Goal: Navigation & Orientation: Find specific page/section

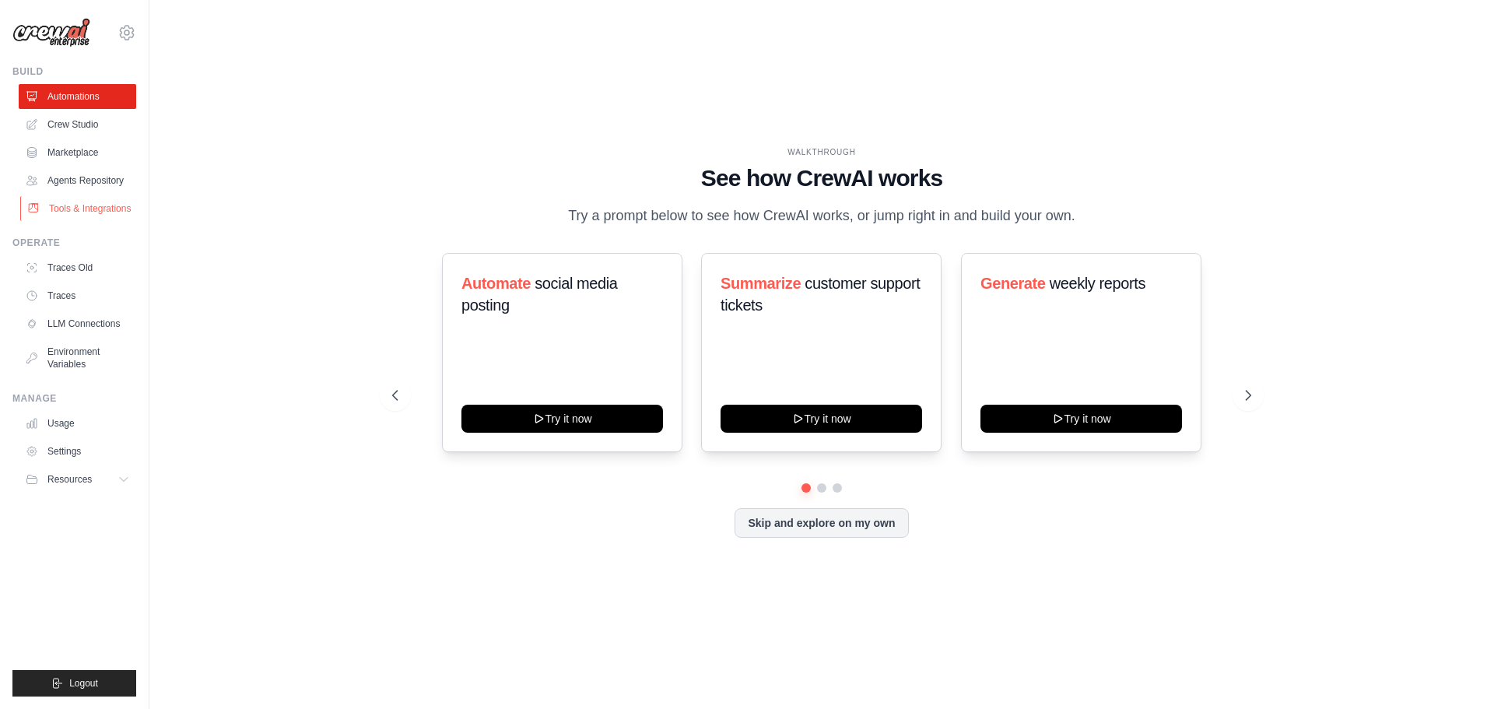
click at [89, 205] on link "Tools & Integrations" at bounding box center [78, 208] width 117 height 25
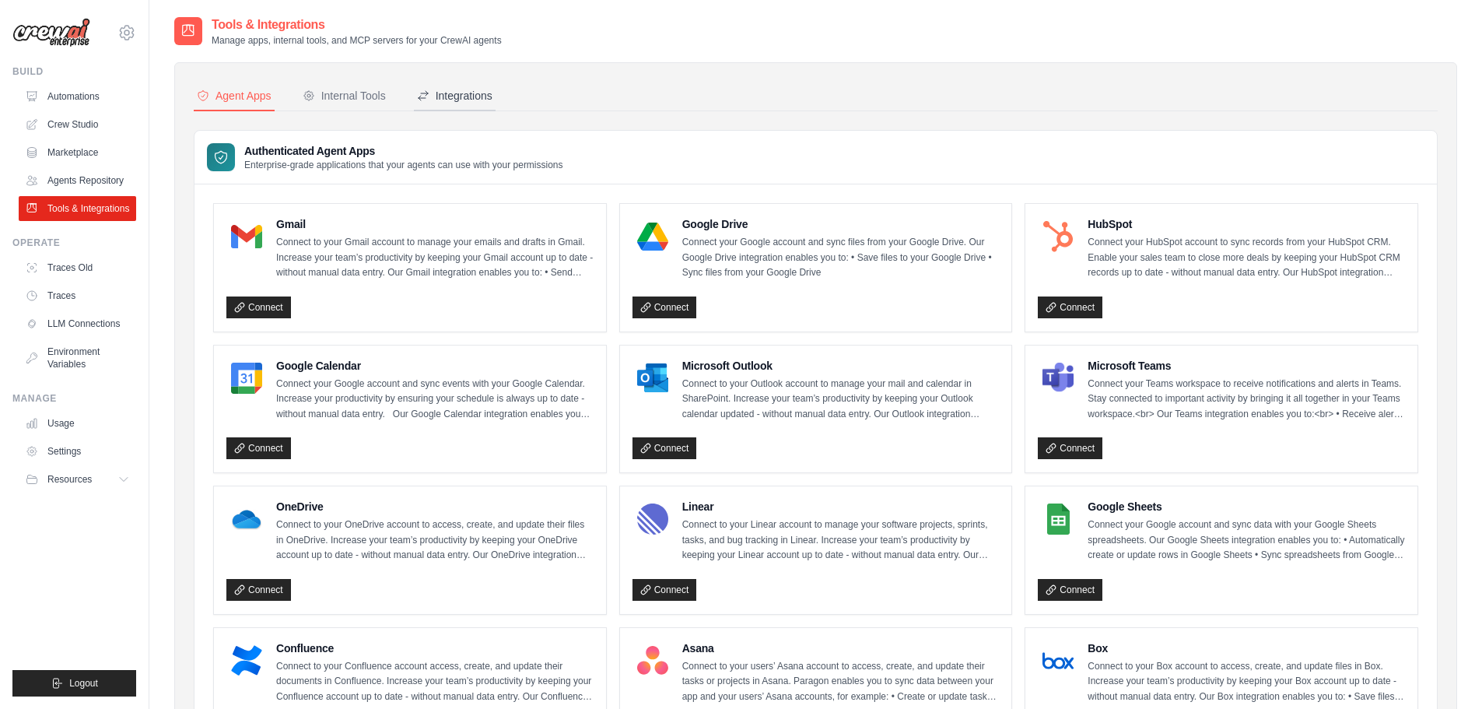
click at [471, 97] on div "Integrations" at bounding box center [454, 96] width 75 height 16
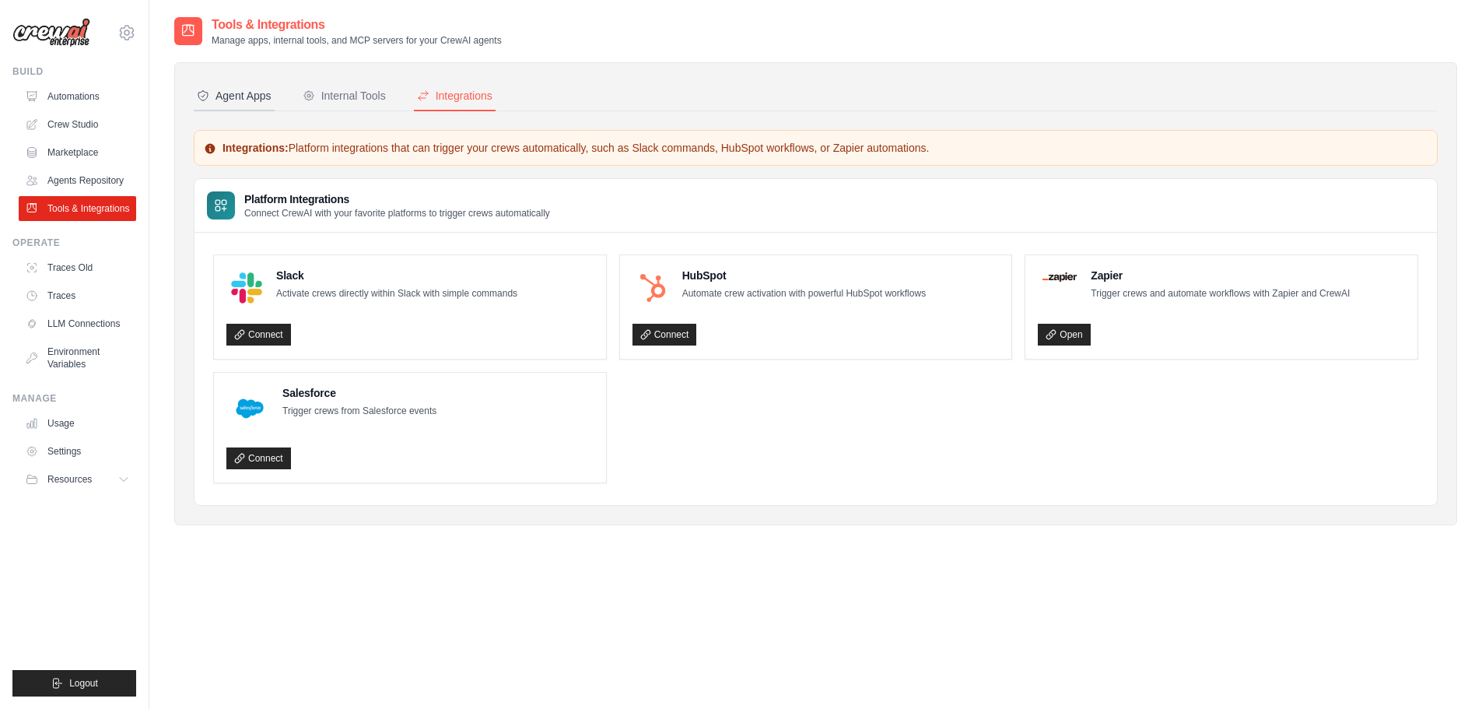
click at [254, 86] on button "Agent Apps" at bounding box center [234, 97] width 81 height 30
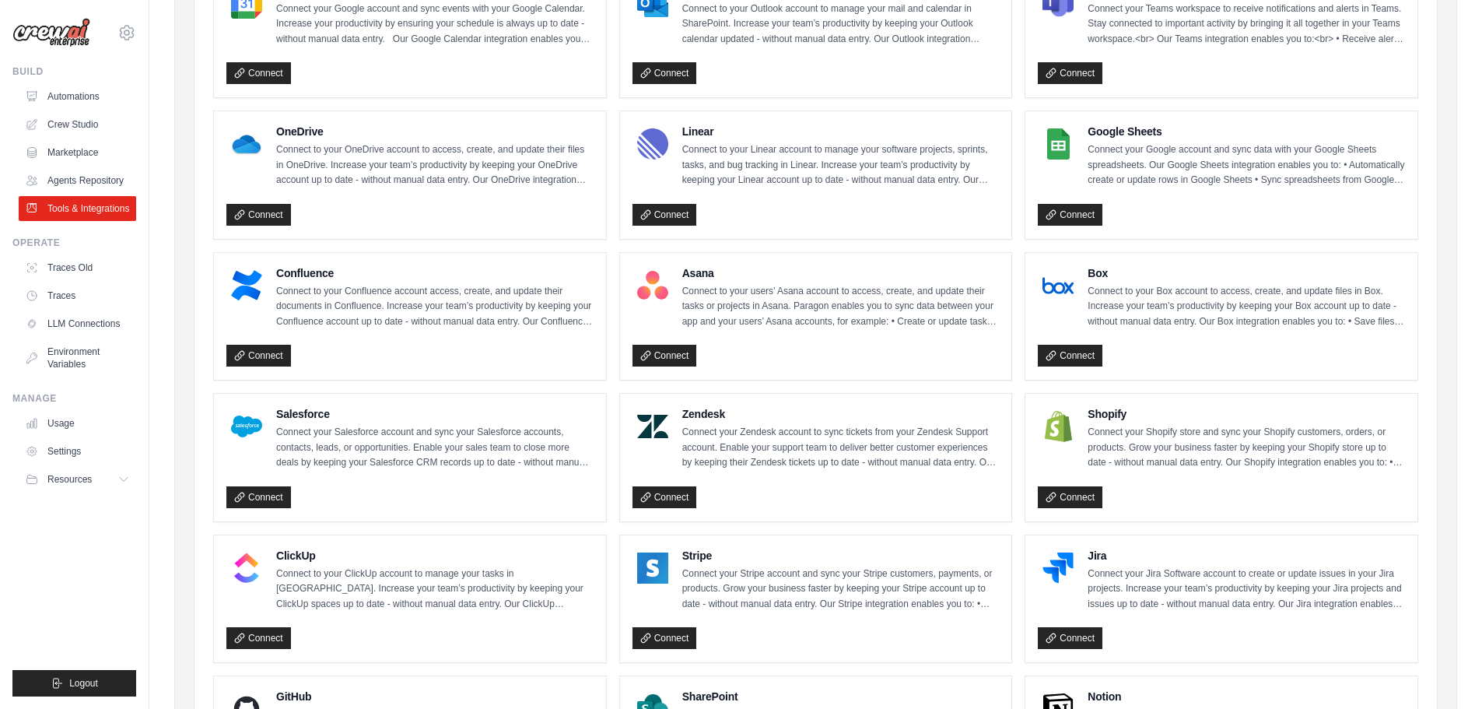
scroll to position [467, 0]
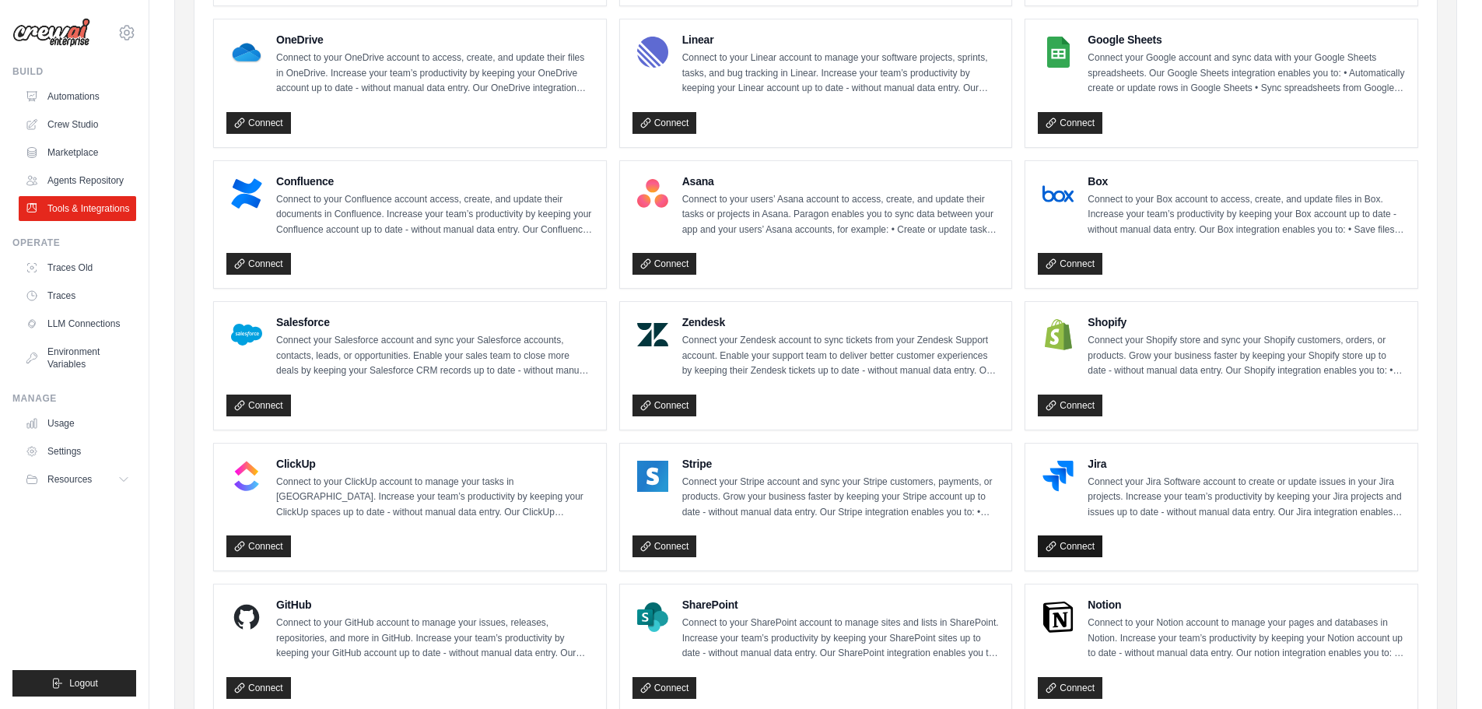
click at [1089, 542] on link "Connect" at bounding box center [1070, 546] width 65 height 22
